Goal: Information Seeking & Learning: Learn about a topic

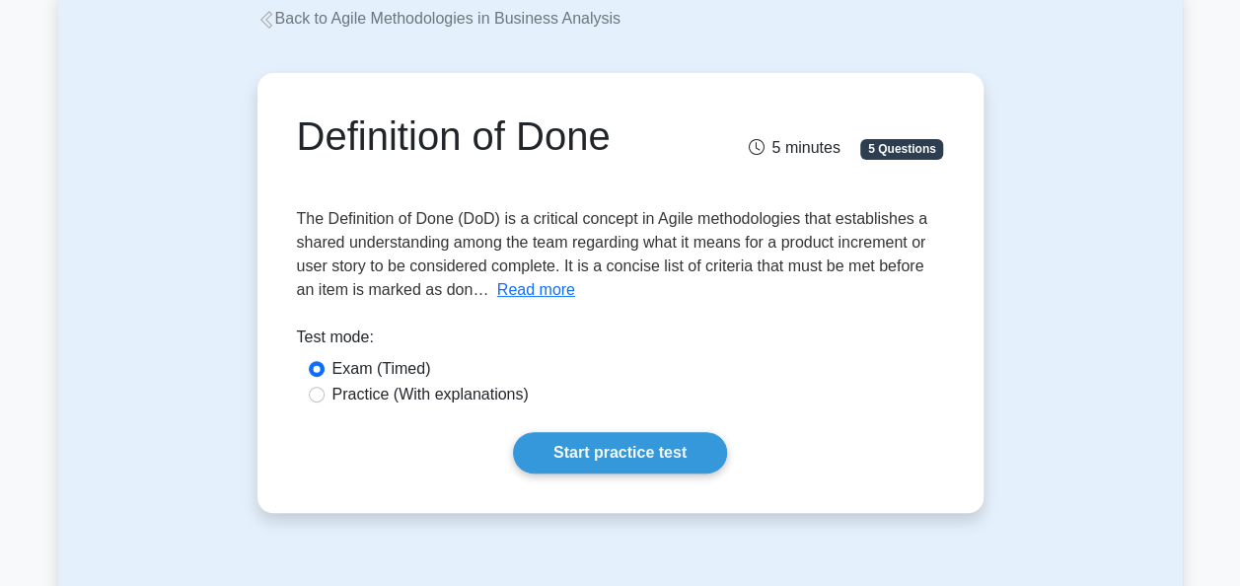
scroll to position [124, 0]
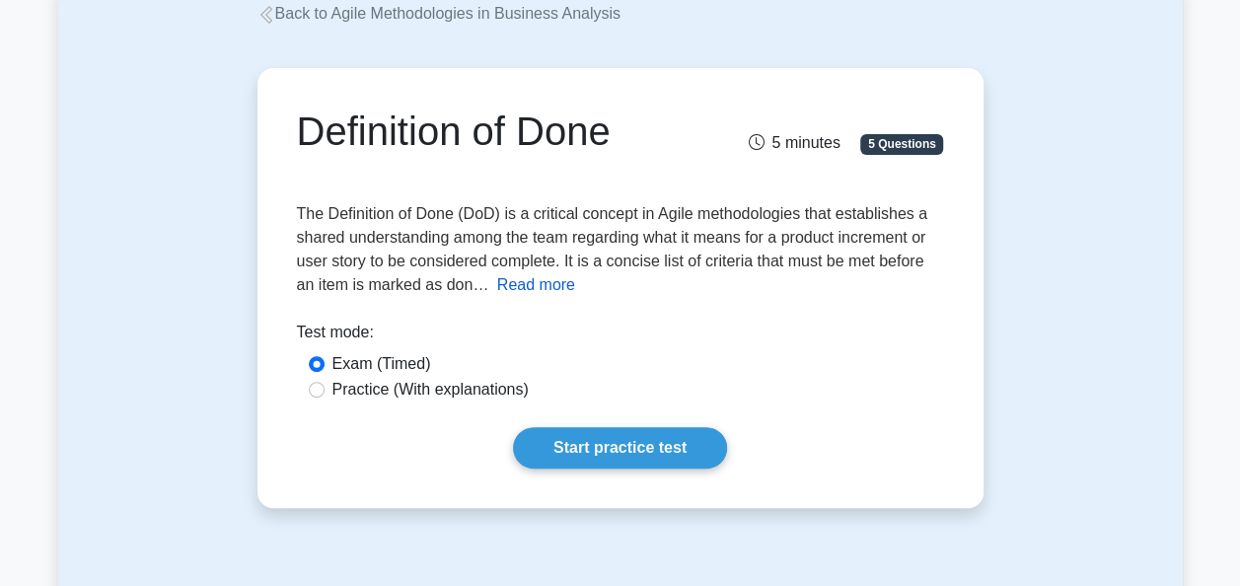
click at [555, 286] on button "Read more" at bounding box center [536, 285] width 78 height 24
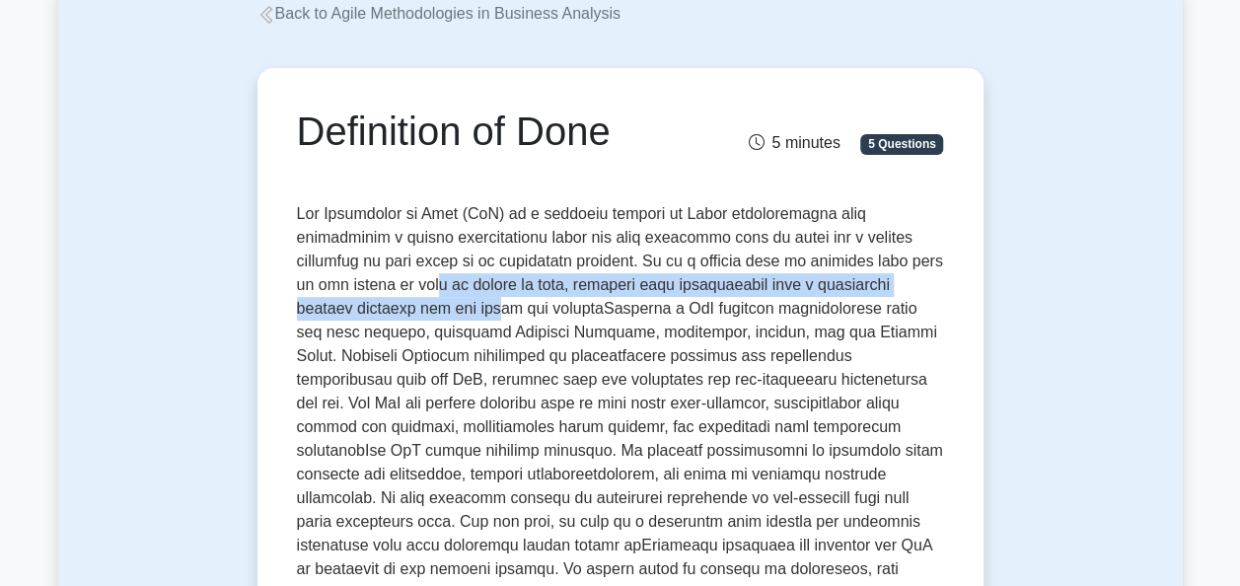
drag, startPoint x: 345, startPoint y: 308, endPoint x: 337, endPoint y: 278, distance: 30.6
click at [337, 278] on span at bounding box center [620, 438] width 646 height 466
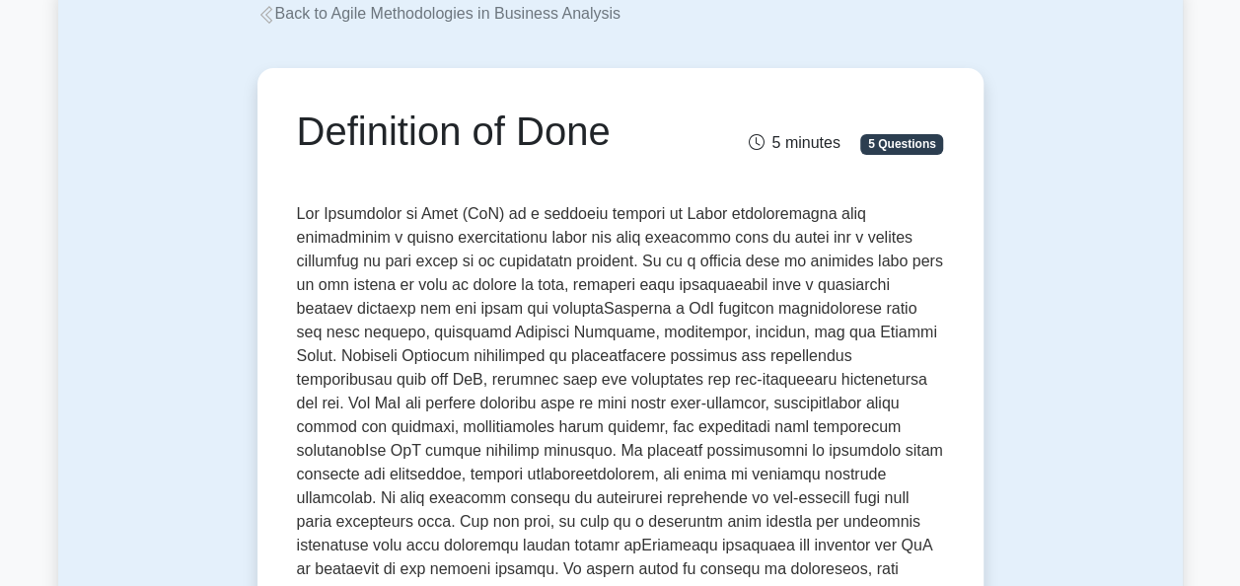
drag, startPoint x: 337, startPoint y: 278, endPoint x: 526, endPoint y: 336, distance: 197.1
click at [526, 336] on span at bounding box center [620, 438] width 646 height 466
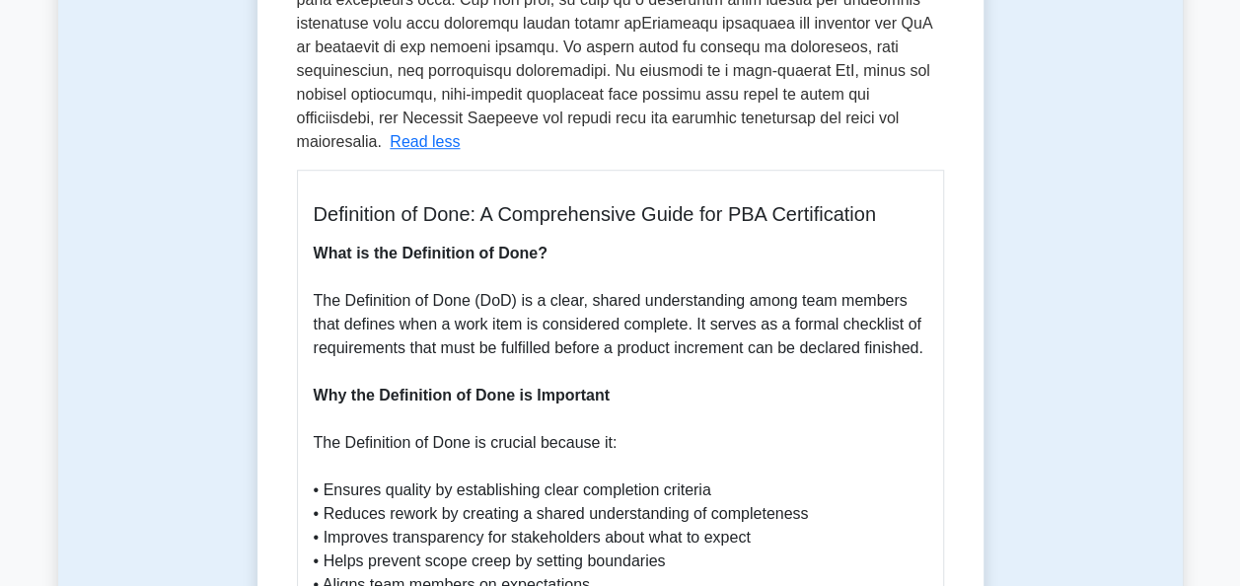
scroll to position [645, 0]
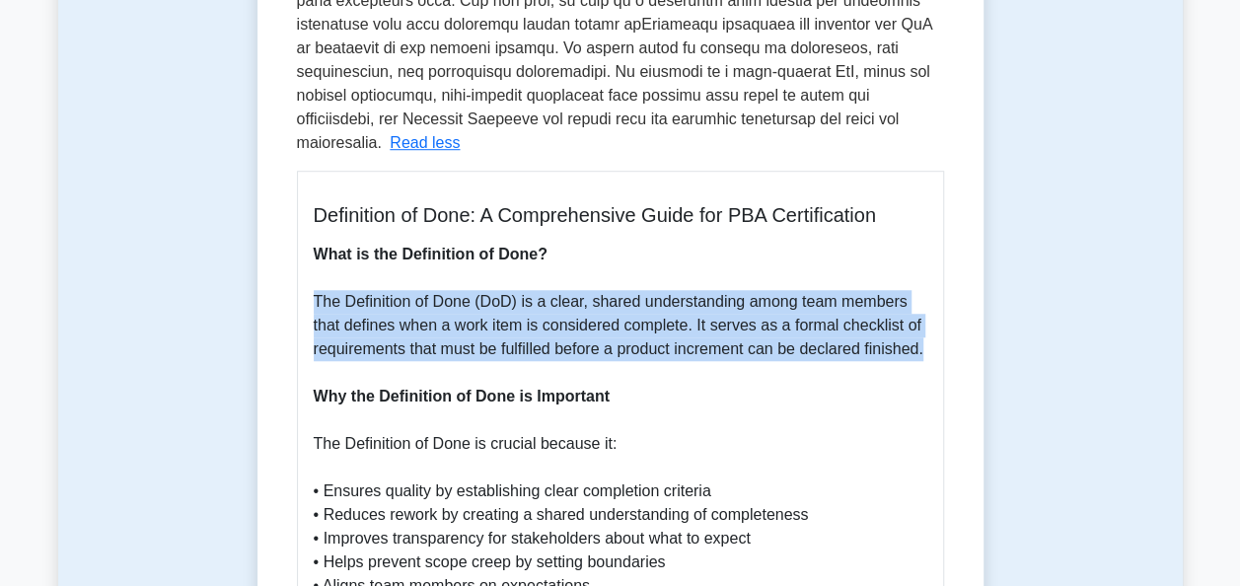
drag, startPoint x: 314, startPoint y: 280, endPoint x: 927, endPoint y: 320, distance: 614.7
copy p "The Definition of Done (DoD) is a clear, shared understanding among team member…"
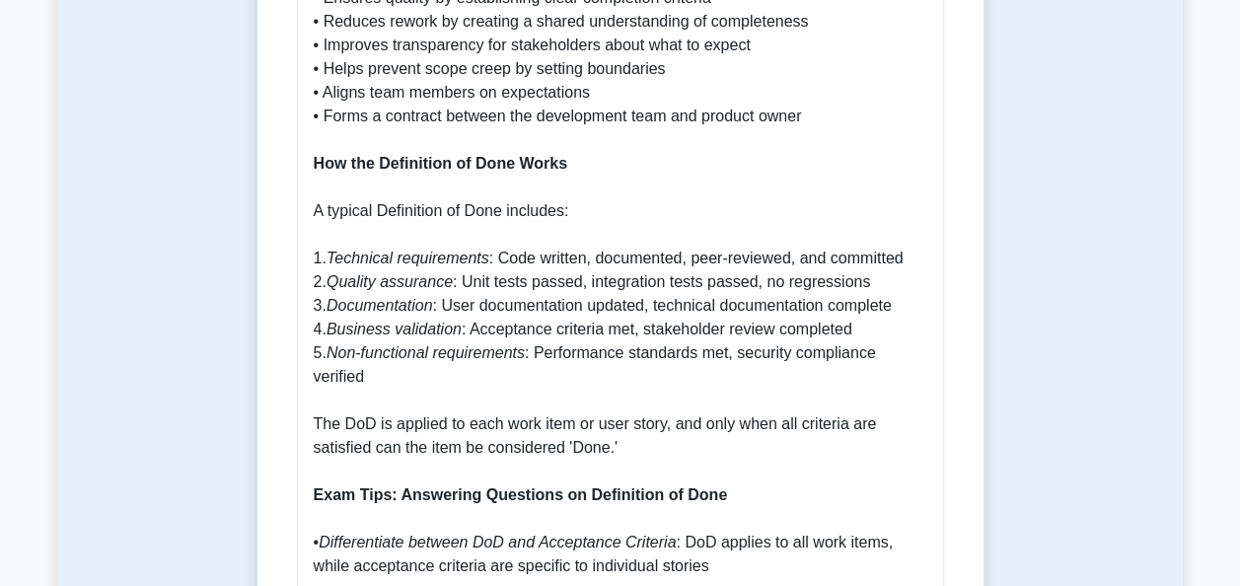
scroll to position [1145, 0]
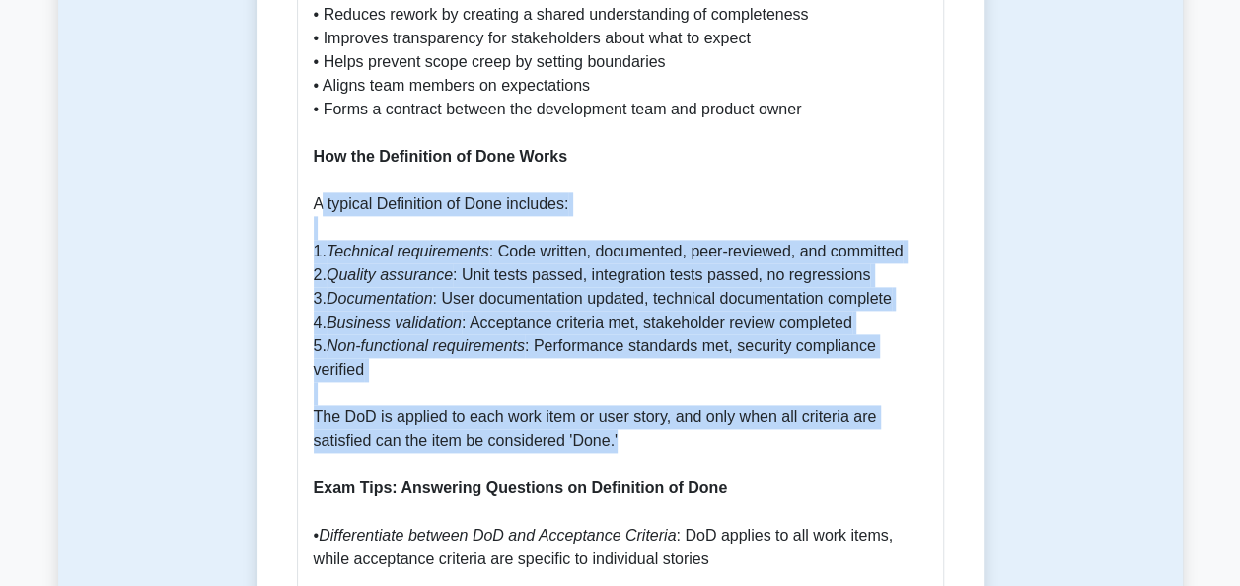
drag, startPoint x: 631, startPoint y: 395, endPoint x: 319, endPoint y: 182, distance: 378.3
click at [319, 182] on p "What is the Definition of Done? The Definition of Done (DoD) is a clear, shared…" at bounding box center [620, 405] width 613 height 1325
drag, startPoint x: 319, startPoint y: 182, endPoint x: 629, endPoint y: 396, distance: 377.2
click at [629, 396] on div "Definition of Done: A Comprehensive Guide for PBA Certification What is the Def…" at bounding box center [620, 386] width 647 height 1430
copy p "A typical Definition of Done includes: 1. Technical requirements : Code written…"
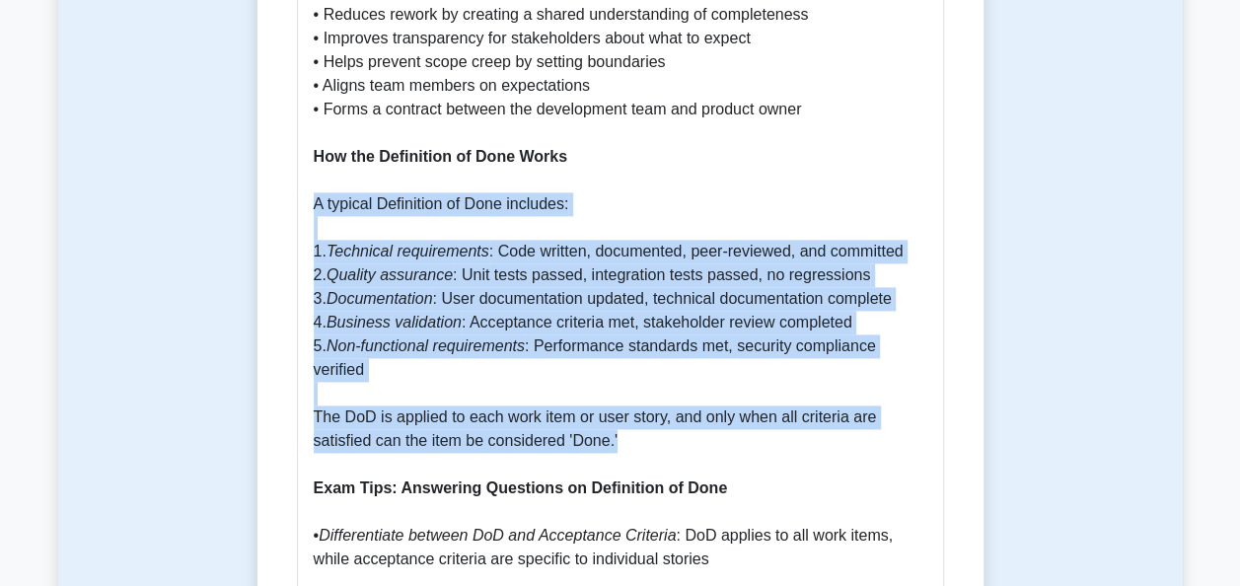
click at [638, 288] on p "What is the Definition of Done? The Definition of Done (DoD) is a clear, shared…" at bounding box center [620, 405] width 613 height 1325
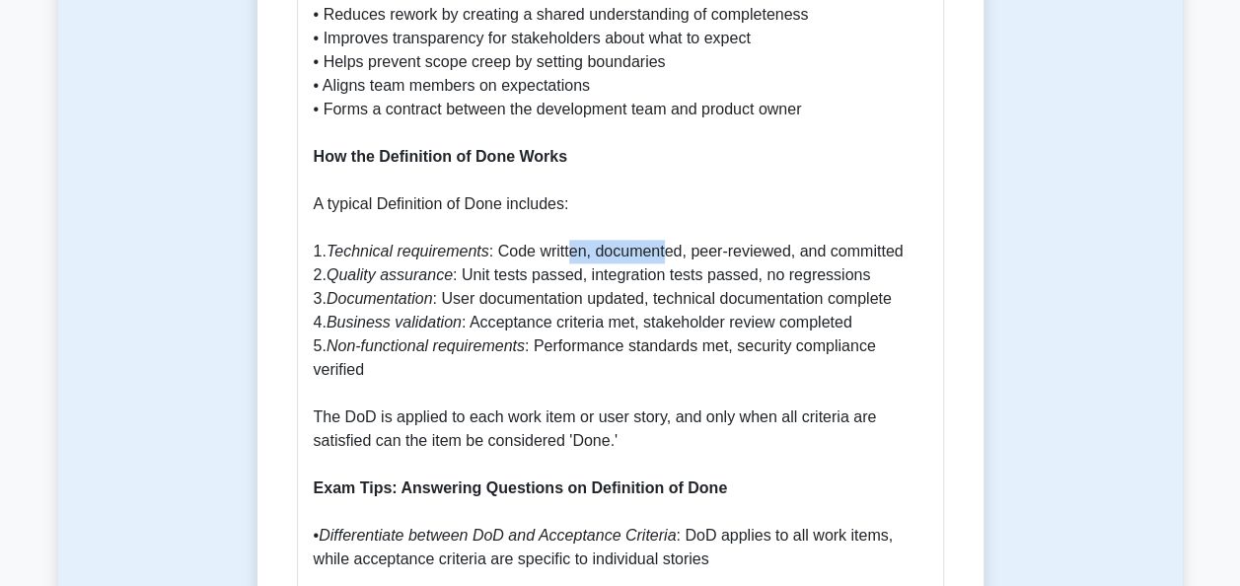
drag, startPoint x: 564, startPoint y: 227, endPoint x: 661, endPoint y: 227, distance: 96.6
click at [661, 227] on p "What is the Definition of Done? The Definition of Done (DoD) is a clear, shared…" at bounding box center [620, 405] width 613 height 1325
drag, startPoint x: 661, startPoint y: 227, endPoint x: 749, endPoint y: 235, distance: 88.1
click at [749, 235] on p "What is the Definition of Done? The Definition of Done (DoD) is a clear, shared…" at bounding box center [620, 405] width 613 height 1325
click at [854, 263] on p "What is the Definition of Done? The Definition of Done (DoD) is a clear, shared…" at bounding box center [620, 405] width 613 height 1325
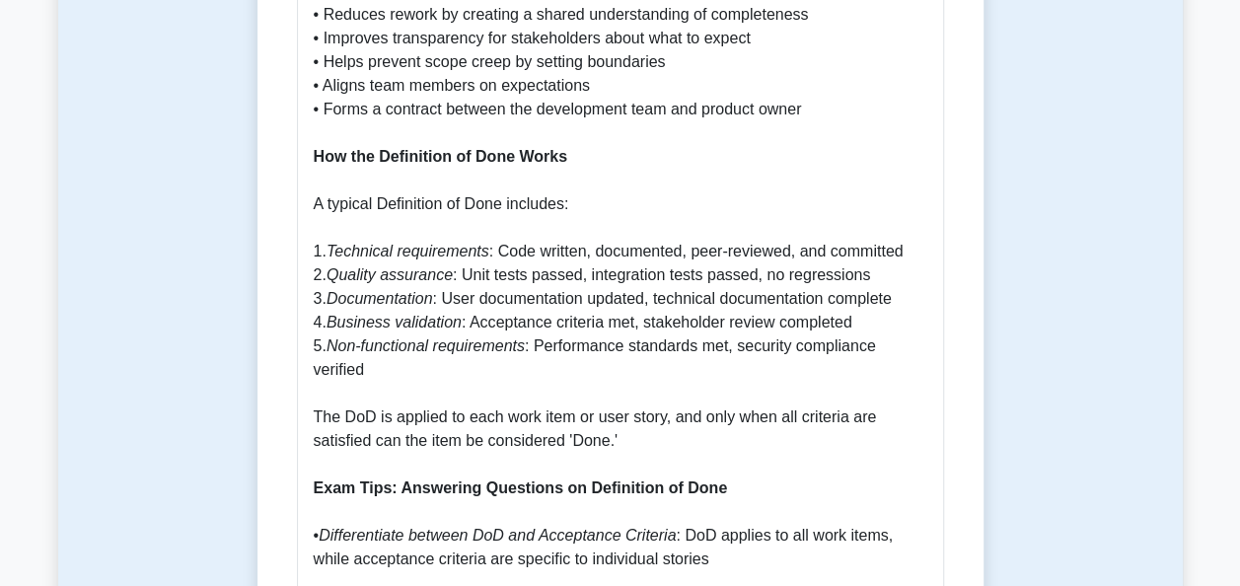
click at [784, 276] on p "What is the Definition of Done? The Definition of Done (DoD) is a clear, shared…" at bounding box center [620, 405] width 613 height 1325
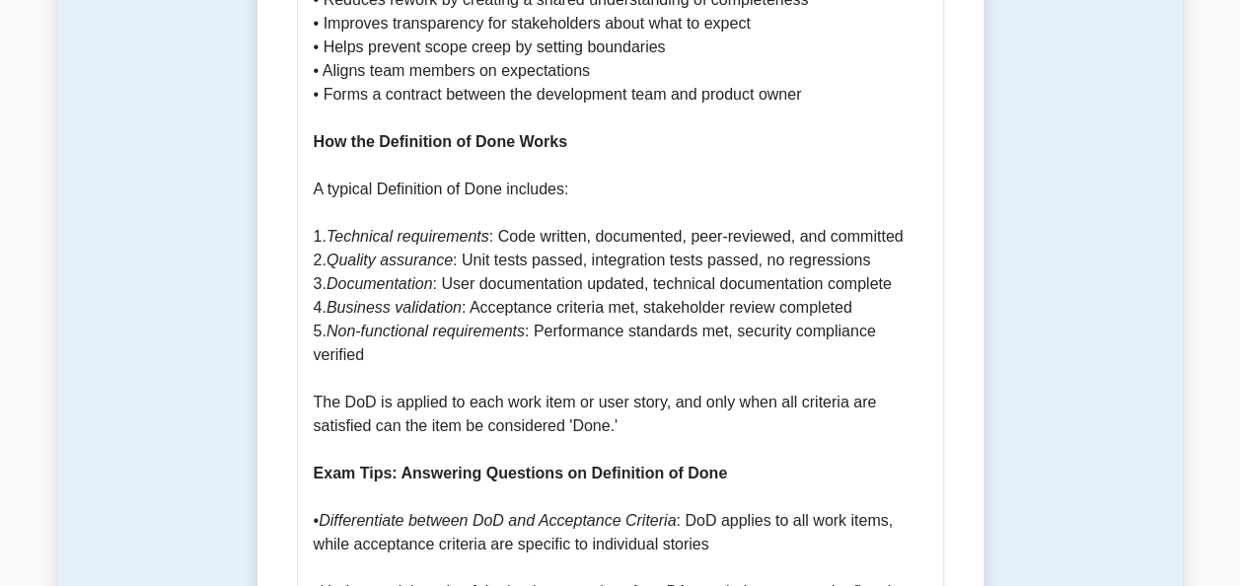
scroll to position [1163, 0]
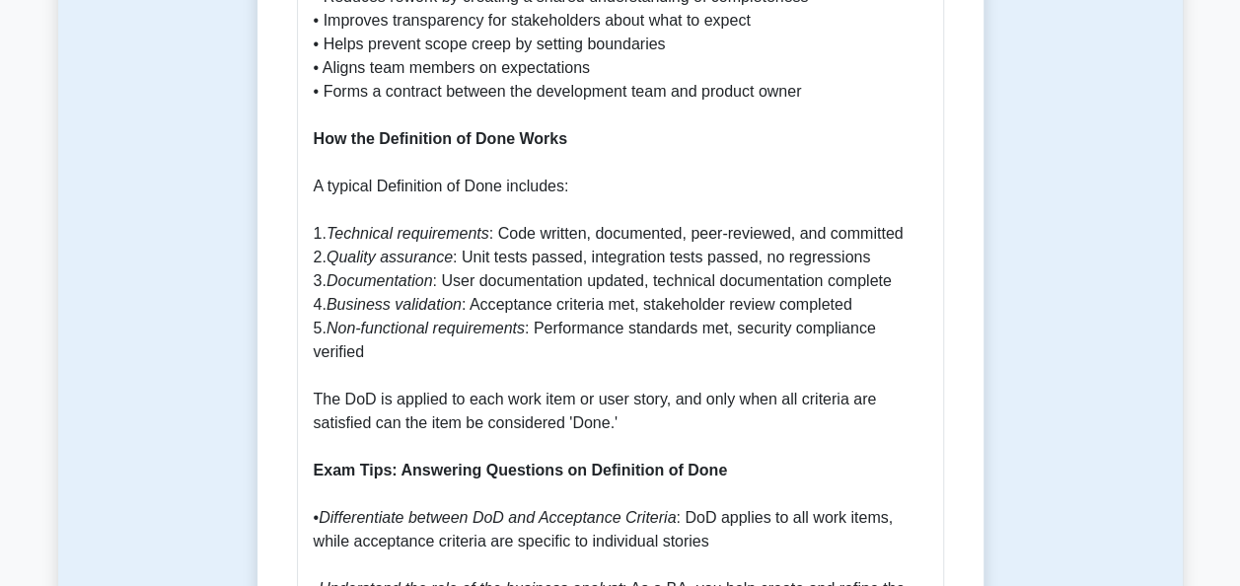
click at [818, 241] on p "What is the Definition of Done? The Definition of Done (DoD) is a clear, shared…" at bounding box center [620, 387] width 613 height 1325
drag, startPoint x: 868, startPoint y: 238, endPoint x: 757, endPoint y: 237, distance: 110.5
click at [757, 237] on p "What is the Definition of Done? The Definition of Done (DoD) is a clear, shared…" at bounding box center [620, 387] width 613 height 1325
copy p "no regressions"
drag, startPoint x: 481, startPoint y: 262, endPoint x: 565, endPoint y: 262, distance: 83.8
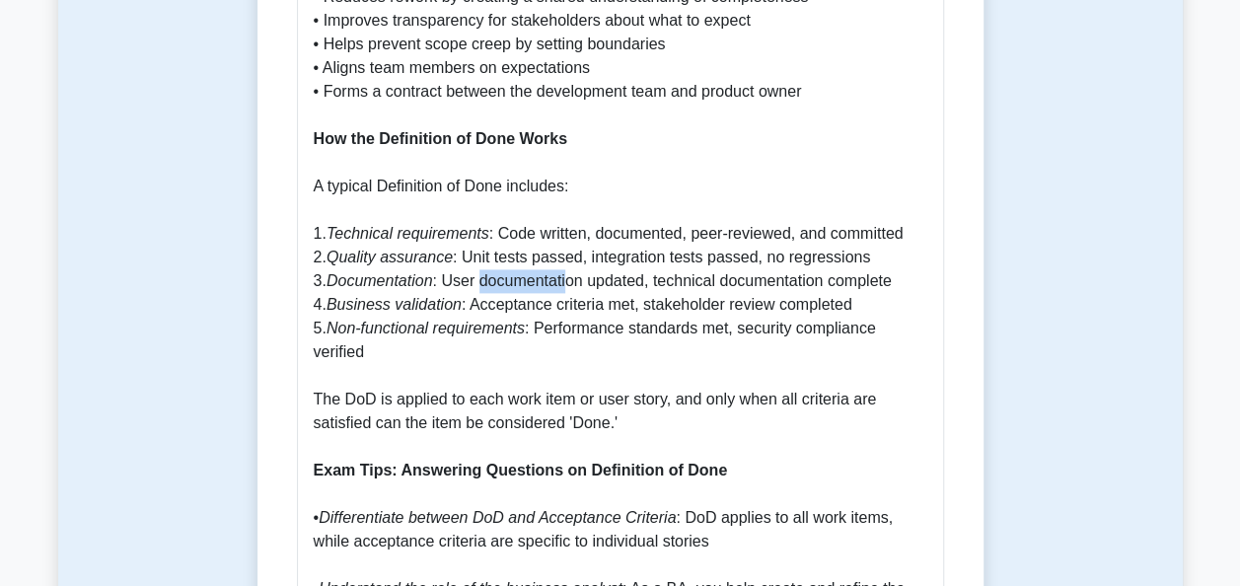
click at [565, 262] on p "What is the Definition of Done? The Definition of Done (DoD) is a clear, shared…" at bounding box center [620, 387] width 613 height 1325
drag, startPoint x: 565, startPoint y: 262, endPoint x: 624, endPoint y: 325, distance: 86.5
click at [624, 325] on p "What is the Definition of Done? The Definition of Done (DoD) is a clear, shared…" at bounding box center [620, 387] width 613 height 1325
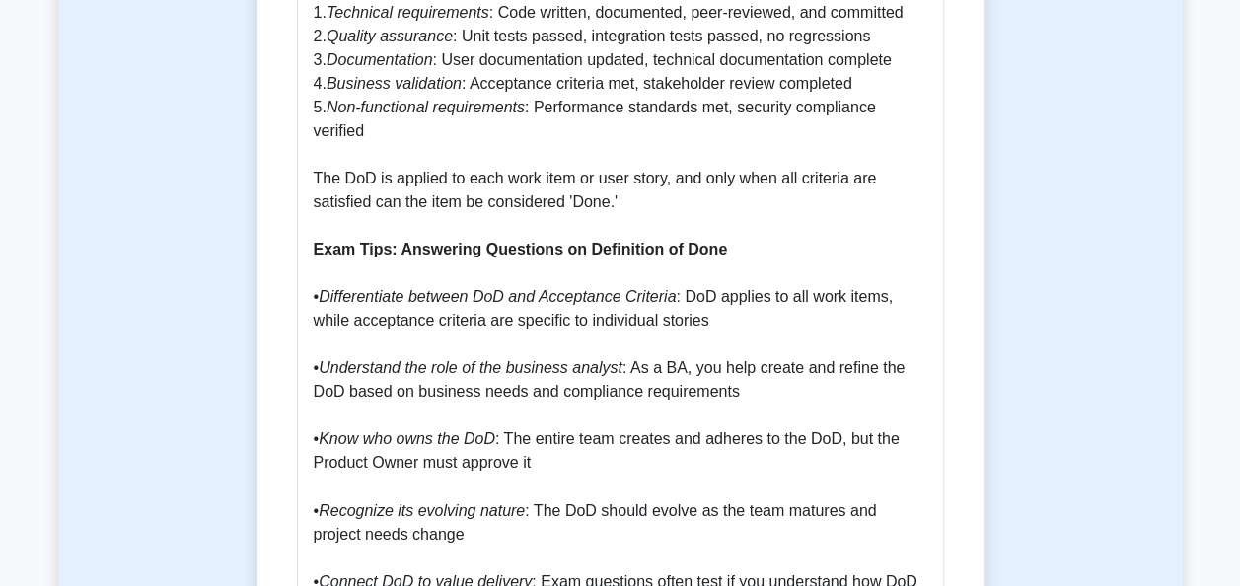
scroll to position [1386, 0]
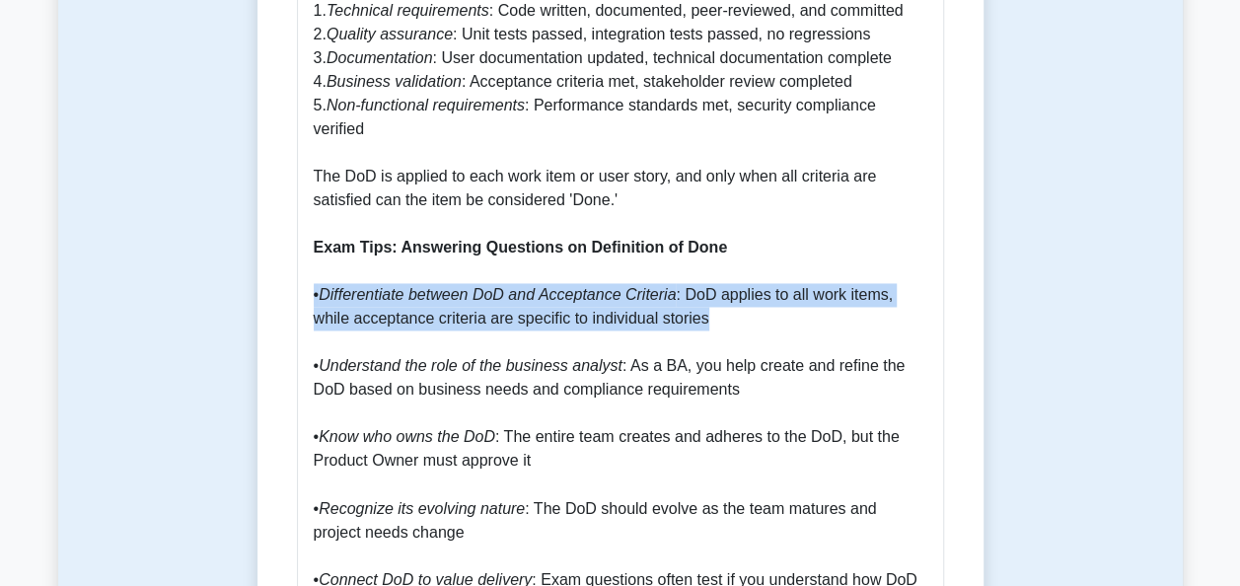
drag, startPoint x: 722, startPoint y: 271, endPoint x: 313, endPoint y: 254, distance: 409.6
click at [314, 254] on p "What is the Definition of Done? The Definition of Done (DoD) is a clear, shared…" at bounding box center [620, 164] width 613 height 1325
copy p "• Differentiate between DoD and Acceptance Criteria : DoD applies to all work i…"
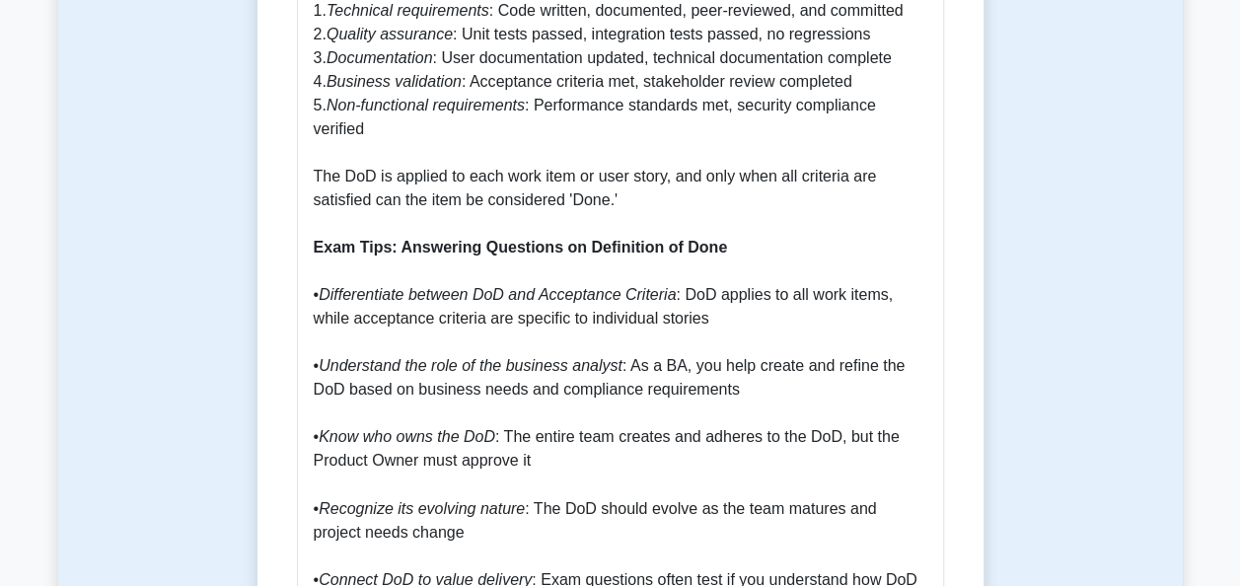
click at [563, 339] on p "What is the Definition of Done? The Definition of Done (DoD) is a clear, shared…" at bounding box center [620, 164] width 613 height 1325
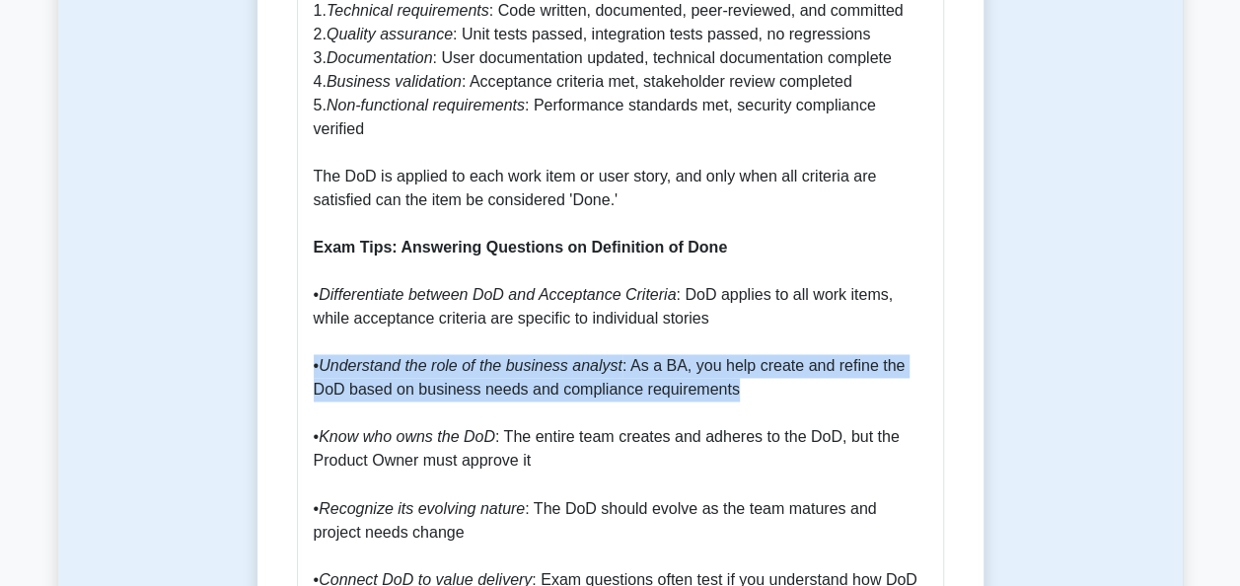
drag, startPoint x: 739, startPoint y: 342, endPoint x: 311, endPoint y: 327, distance: 428.3
click at [311, 327] on div "Definition of Done: A Comprehensive Guide for PBA Certification What is the Def…" at bounding box center [620, 145] width 647 height 1430
copy p "• Understand the role of the business analyst : As a BA, you help create and re…"
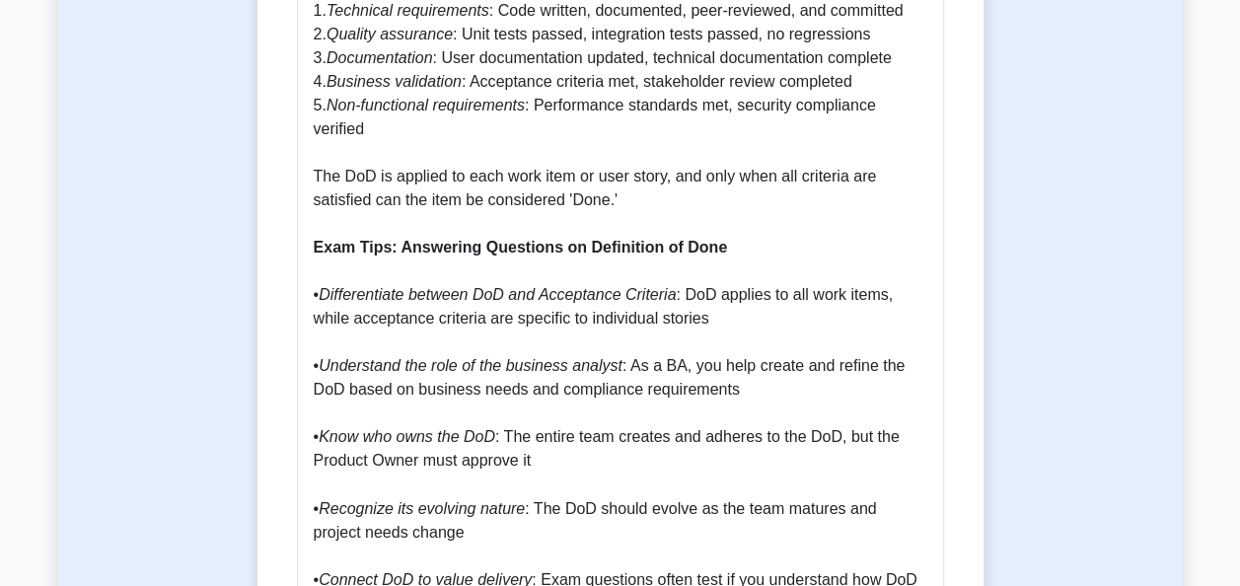
click at [693, 381] on p "What is the Definition of Done? The Definition of Done (DoD) is a clear, shared…" at bounding box center [620, 164] width 613 height 1325
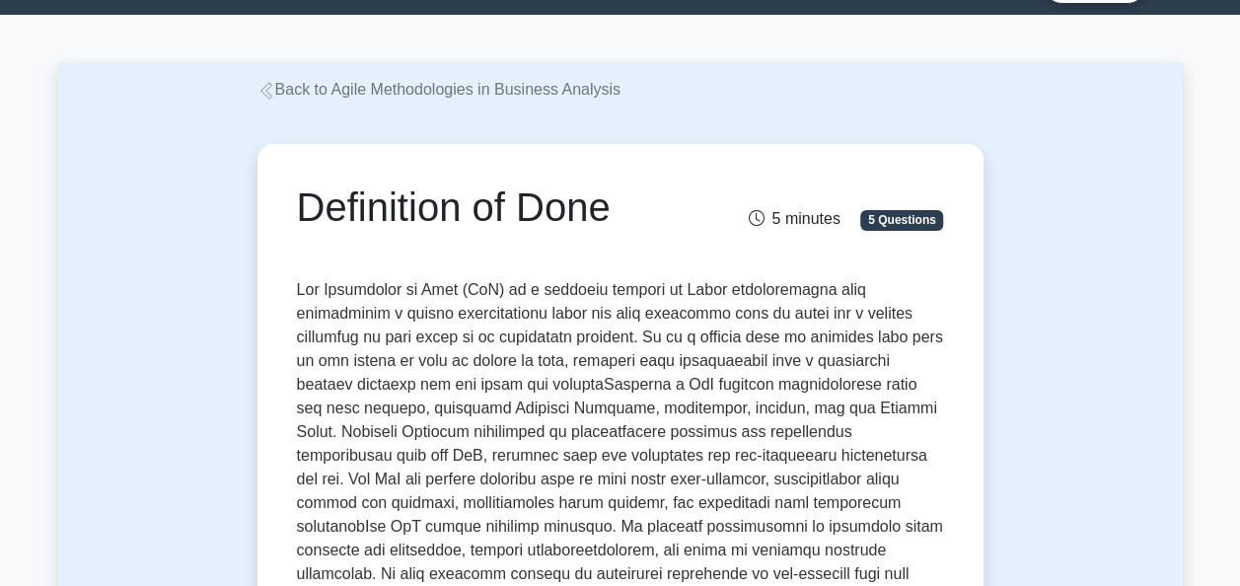
scroll to position [0, 0]
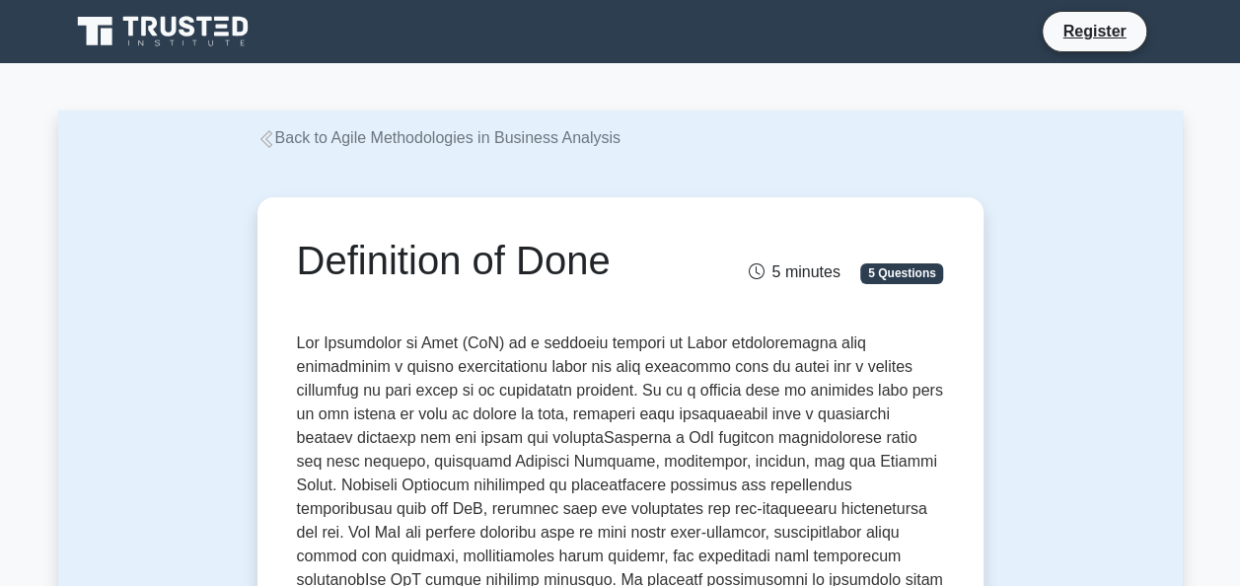
click at [352, 142] on link "Back to Agile Methodologies in Business Analysis" at bounding box center [438, 137] width 363 height 17
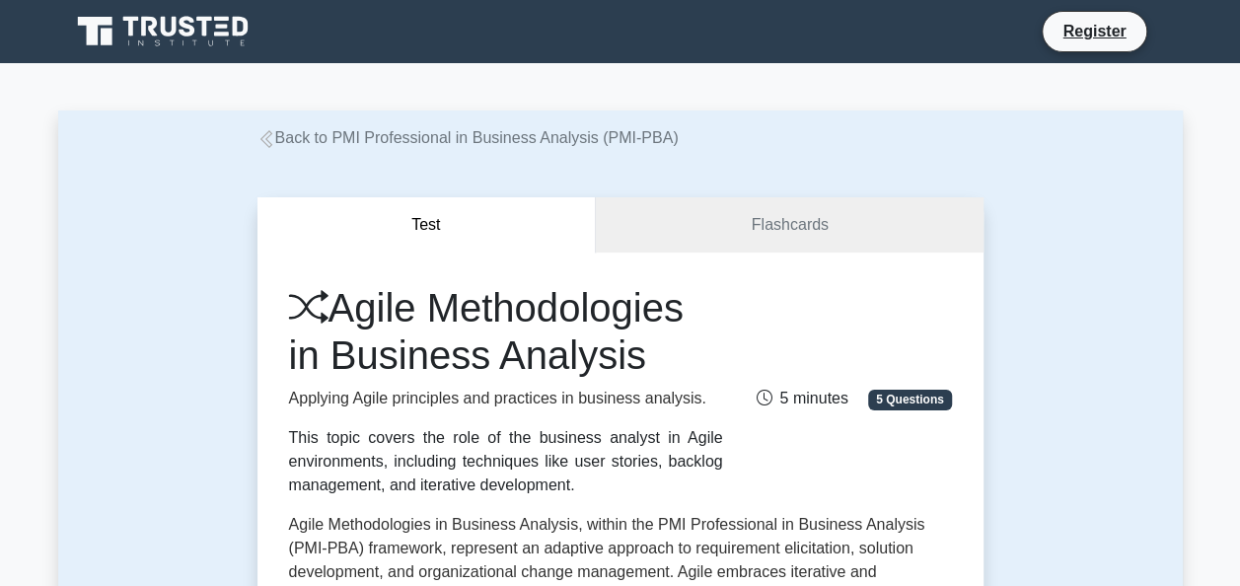
click at [343, 139] on link "Back to PMI Professional in Business Analysis (PMI-PBA)" at bounding box center [467, 137] width 421 height 17
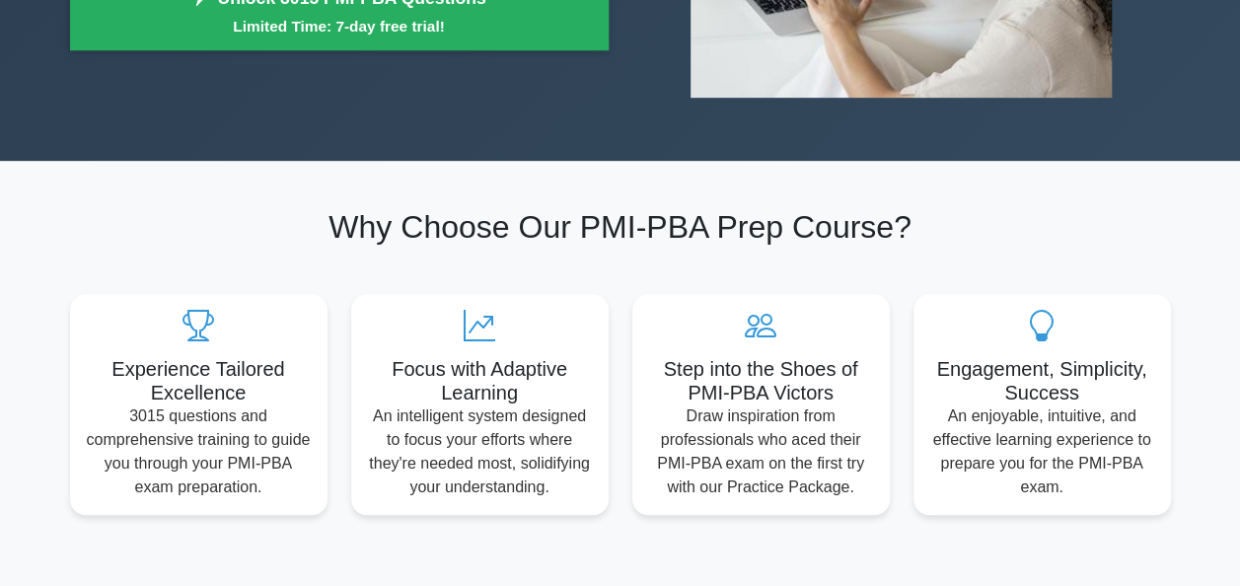
scroll to position [608, 0]
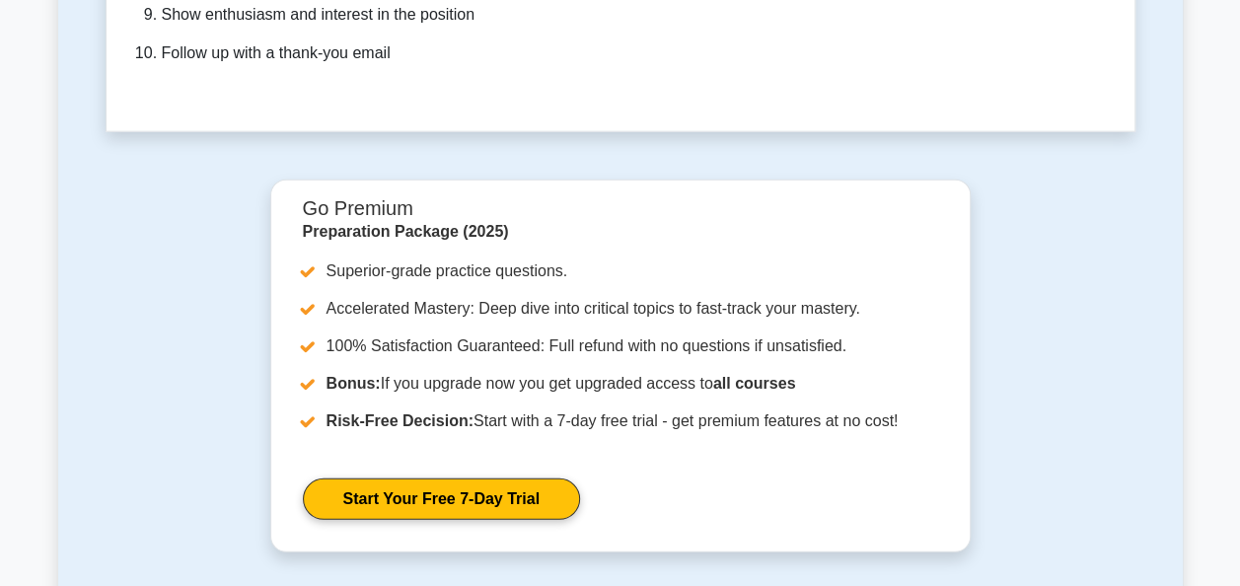
scroll to position [6246, 0]
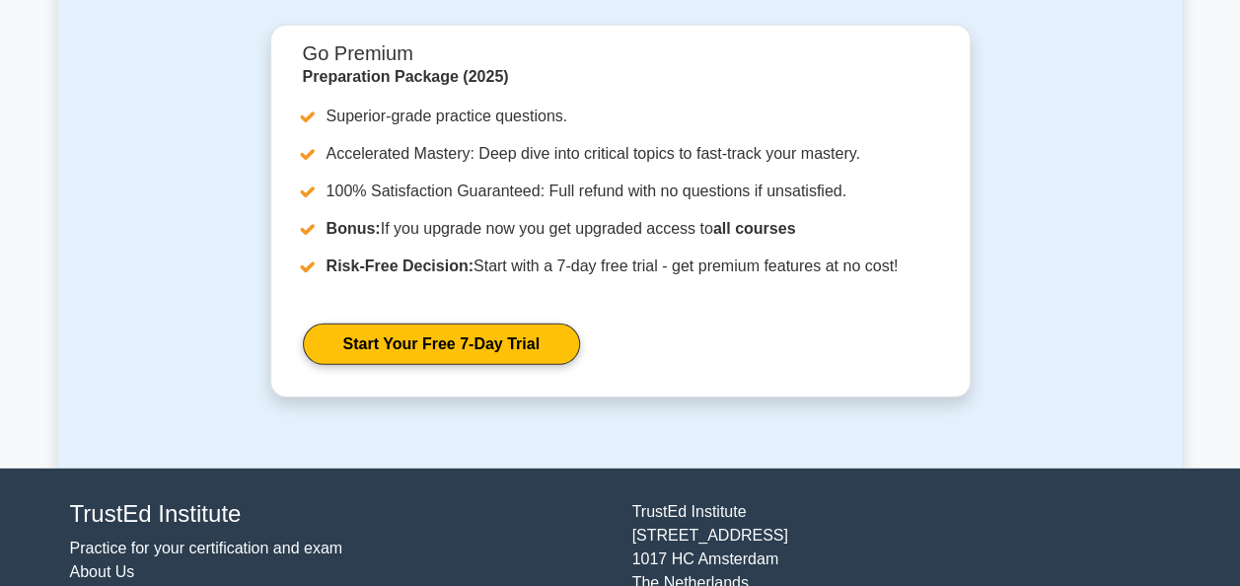
click at [85, 563] on link "About Us" at bounding box center [102, 571] width 65 height 17
